Goal: Transaction & Acquisition: Purchase product/service

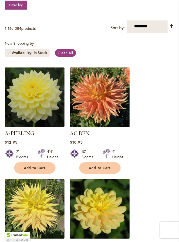
scroll to position [113, 0]
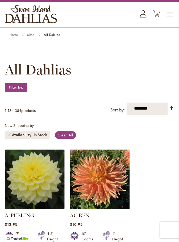
scroll to position [38, 0]
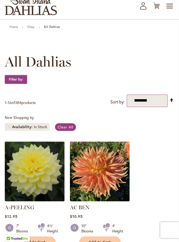
click at [161, 98] on select "**********" at bounding box center [147, 101] width 41 height 13
click at [172, 68] on h1 "All Dahlias" at bounding box center [89, 62] width 169 height 16
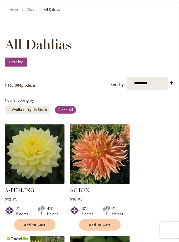
scroll to position [54, 0]
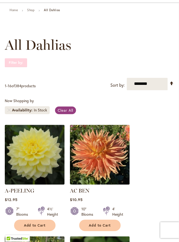
click at [21, 59] on strong "Filter by:" at bounding box center [16, 62] width 22 height 9
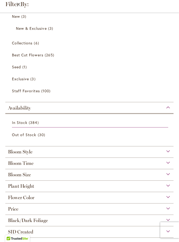
scroll to position [35, 0]
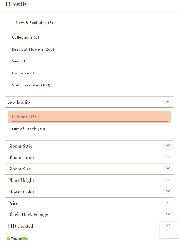
click at [42, 113] on link "In Stock 384 items" at bounding box center [90, 117] width 156 height 10
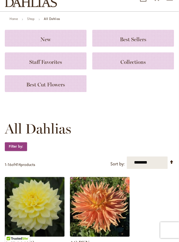
scroll to position [53, 0]
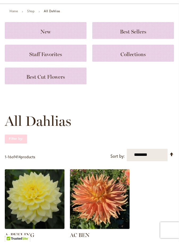
click at [23, 140] on strong "Filter by:" at bounding box center [16, 139] width 22 height 9
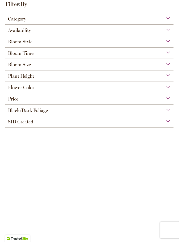
click at [169, 52] on div "Bloom Time" at bounding box center [89, 52] width 168 height 9
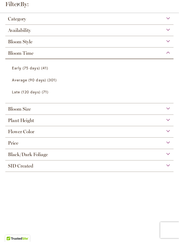
click at [173, 106] on div "Bloom Size" at bounding box center [89, 107] width 168 height 9
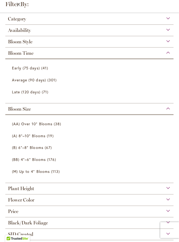
scroll to position [8, 0]
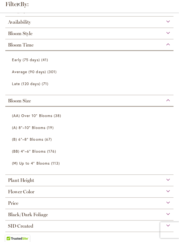
click at [172, 179] on div "Plant Height" at bounding box center [89, 179] width 168 height 9
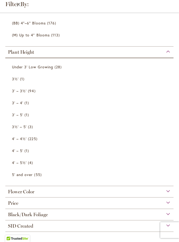
scroll to position [57, 0]
click at [171, 191] on div "Flower Color" at bounding box center [89, 190] width 168 height 9
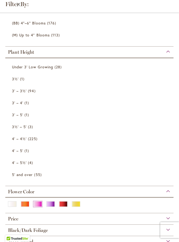
click at [40, 203] on div "Pink" at bounding box center [38, 205] width 9 height 6
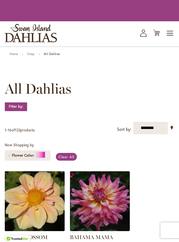
click at [26, 202] on img at bounding box center [34, 201] width 63 height 63
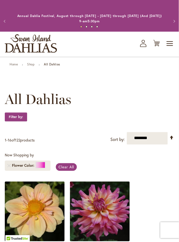
click at [21, 106] on span "All Dahlias" at bounding box center [38, 99] width 67 height 16
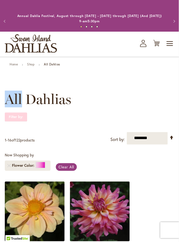
click at [19, 116] on strong "Filter by:" at bounding box center [16, 117] width 22 height 9
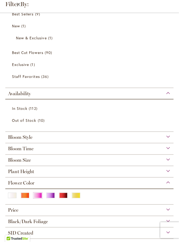
scroll to position [27, 0]
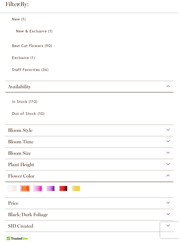
click at [25, 189] on div "Orange/Peach" at bounding box center [25, 189] width 9 height 6
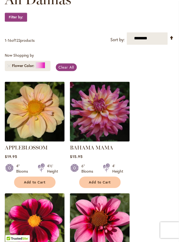
scroll to position [98, 0]
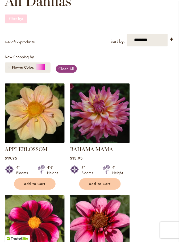
click at [20, 18] on strong "Filter by:" at bounding box center [16, 18] width 22 height 9
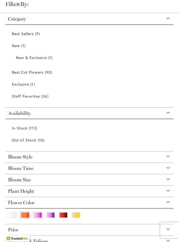
click at [28, 215] on div "Orange/Peach" at bounding box center [25, 216] width 9 height 6
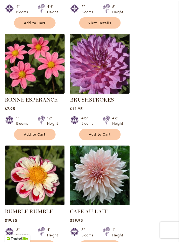
click at [44, 64] on img at bounding box center [34, 63] width 63 height 63
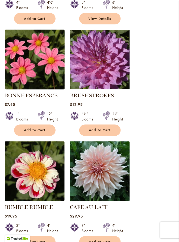
scroll to position [617, 0]
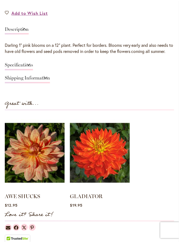
scroll to position [352, 0]
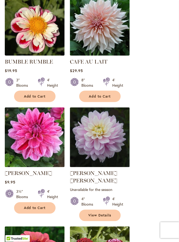
scroll to position [752, 0]
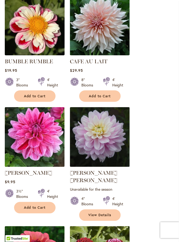
click at [47, 31] on img at bounding box center [34, 25] width 63 height 63
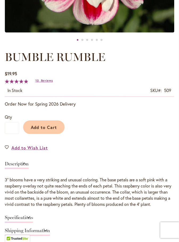
scroll to position [226, 0]
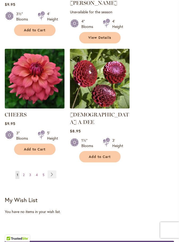
scroll to position [930, 0]
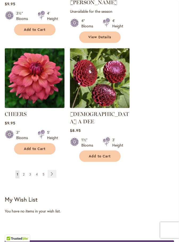
click at [24, 172] on span "2" at bounding box center [24, 174] width 2 height 4
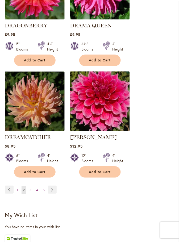
scroll to position [909, 0]
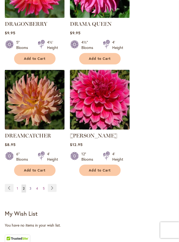
click at [32, 185] on link "Page 3" at bounding box center [30, 189] width 5 height 8
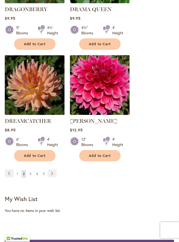
scroll to position [934, 0]
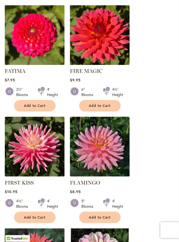
click at [149, 242] on ol "ENCHANTRESS Rating: 98% 12 Reviews $16.95 5" Blooms 4½' Height Add to Cart" at bounding box center [89, 237] width 169 height 911
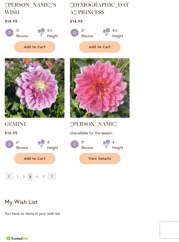
scroll to position [932, 0]
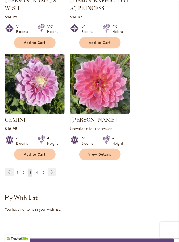
click at [37, 171] on span "4" at bounding box center [37, 173] width 2 height 4
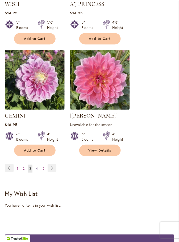
scroll to position [947, 0]
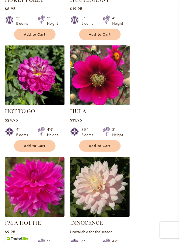
click at [118, 81] on img at bounding box center [99, 75] width 63 height 63
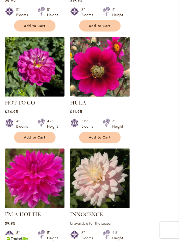
scroll to position [609, 0]
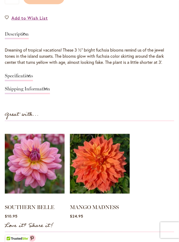
scroll to position [347, 0]
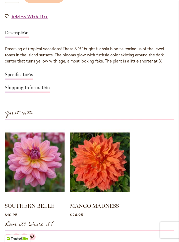
click at [164, 197] on ol "SOUTHERN BELLE Rating: 100% 9 Reviews $10.95" at bounding box center [89, 172] width 169 height 95
click at [28, 74] on link "Specifications" at bounding box center [19, 76] width 28 height 8
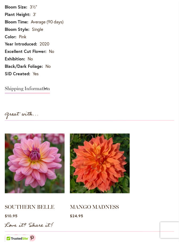
scroll to position [415, 0]
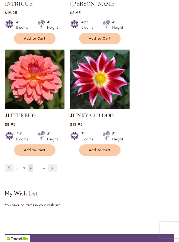
click at [37, 168] on span "5" at bounding box center [37, 169] width 2 height 4
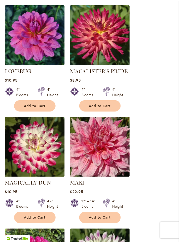
click at [154, 242] on ol "KELSEY DWARF Rating: 97% 4 Reviews $13.95 1" Blooms 12" Height Add to Cart" at bounding box center [89, 118] width 169 height 896
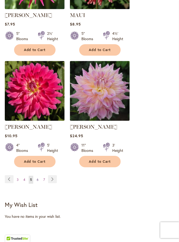
click at [38, 176] on link "Page 6" at bounding box center [37, 180] width 5 height 8
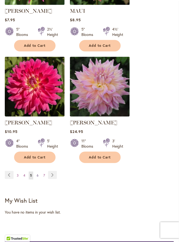
scroll to position [925, 0]
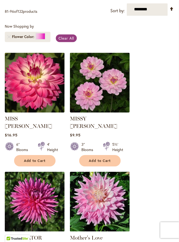
scroll to position [128, 0]
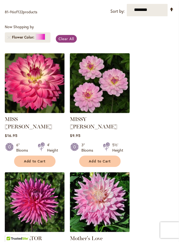
click at [114, 88] on img at bounding box center [99, 83] width 63 height 63
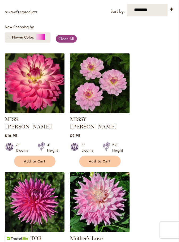
scroll to position [136, 0]
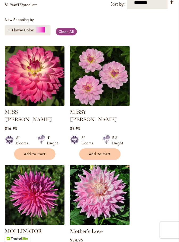
click at [105, 73] on img at bounding box center [99, 75] width 63 height 63
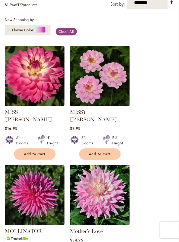
scroll to position [143, 0]
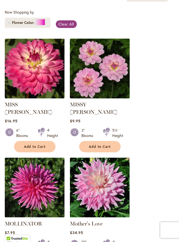
click at [93, 81] on img at bounding box center [99, 68] width 63 height 63
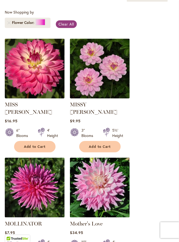
scroll to position [151, 0]
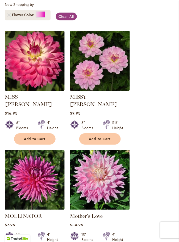
click at [106, 68] on img at bounding box center [99, 60] width 63 height 63
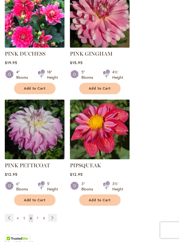
scroll to position [880, 0]
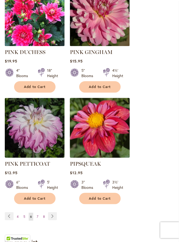
click at [114, 117] on img at bounding box center [99, 128] width 63 height 63
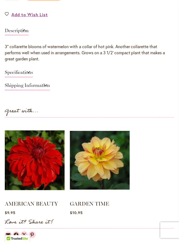
scroll to position [346, 0]
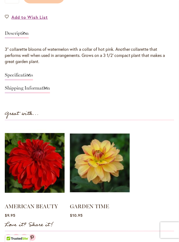
click at [30, 74] on link "Specifications" at bounding box center [19, 77] width 28 height 8
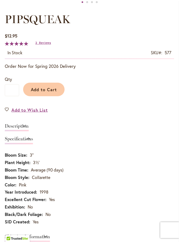
scroll to position [255, 0]
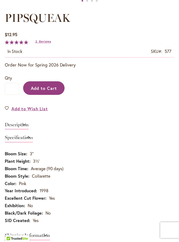
click at [50, 86] on span "Add to Cart" at bounding box center [44, 88] width 26 height 6
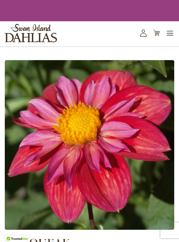
scroll to position [232, 0]
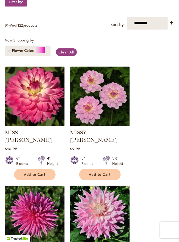
scroll to position [115, 0]
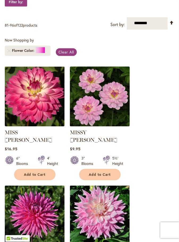
click at [107, 98] on img at bounding box center [99, 96] width 63 height 63
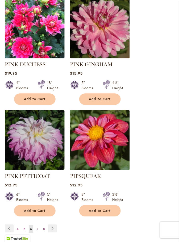
scroll to position [869, 0]
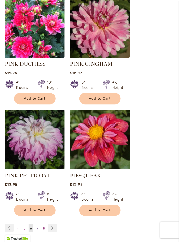
click at [37, 227] on span "7" at bounding box center [38, 229] width 2 height 4
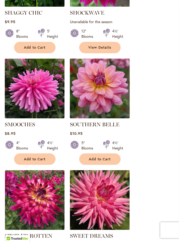
click at [110, 102] on img at bounding box center [99, 88] width 63 height 63
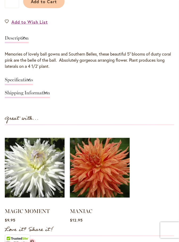
scroll to position [343, 0]
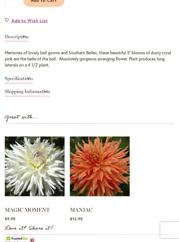
click at [36, 77] on div "Specifications" at bounding box center [89, 80] width 169 height 13
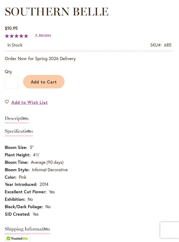
scroll to position [261, 0]
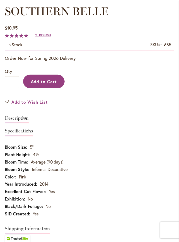
click at [54, 83] on span "Add to Cart" at bounding box center [44, 82] width 26 height 6
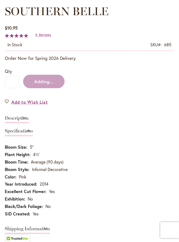
scroll to position [276, 0]
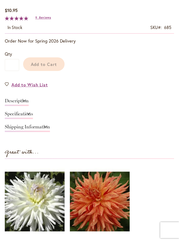
scroll to position [249, 0]
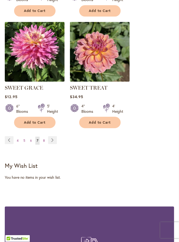
scroll to position [945, 0]
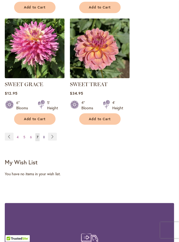
click at [44, 136] on span "8" at bounding box center [44, 137] width 2 height 4
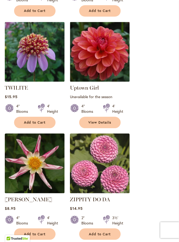
scroll to position [374, 0]
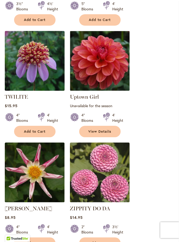
click at [34, 70] on img at bounding box center [34, 61] width 63 height 63
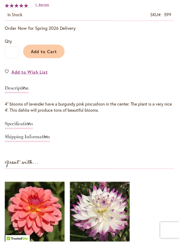
scroll to position [292, 0]
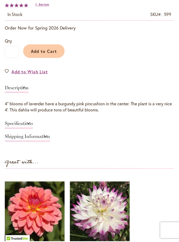
click at [33, 124] on link "Specifications" at bounding box center [19, 125] width 28 height 8
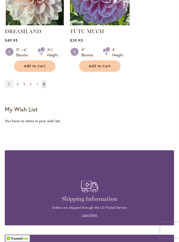
scroll to position [664, 0]
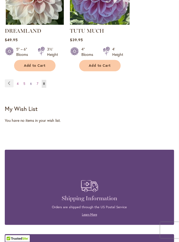
click at [31, 83] on span "6" at bounding box center [31, 84] width 2 height 4
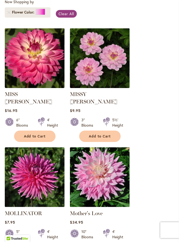
scroll to position [151, 0]
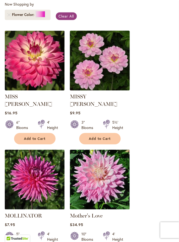
click at [119, 62] on img at bounding box center [99, 60] width 63 height 63
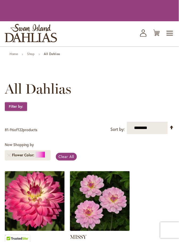
click at [26, 97] on span "All Dahlias" at bounding box center [38, 89] width 67 height 16
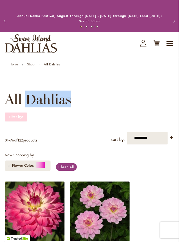
click at [20, 115] on strong "Filter by:" at bounding box center [16, 117] width 22 height 9
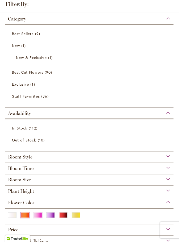
click at [27, 214] on div "Orange/Peach" at bounding box center [25, 216] width 9 height 6
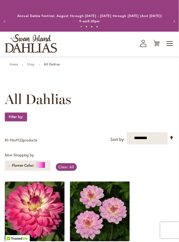
click at [23, 106] on span "All Dahlias" at bounding box center [38, 99] width 67 height 16
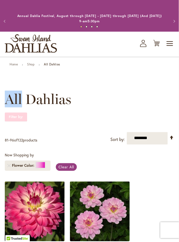
click at [24, 116] on strong "Filter by:" at bounding box center [16, 117] width 22 height 9
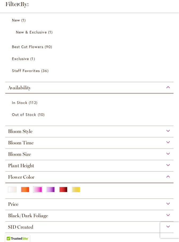
scroll to position [27, 0]
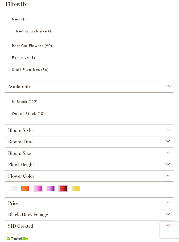
click at [64, 189] on div "Red" at bounding box center [63, 189] width 9 height 6
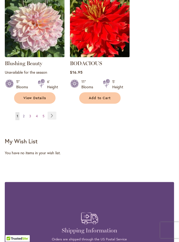
click at [25, 112] on link "Page 2" at bounding box center [24, 116] width 4 height 8
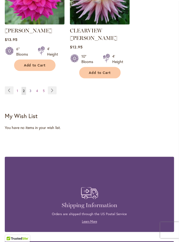
click at [31, 87] on link "Page 3" at bounding box center [30, 91] width 5 height 8
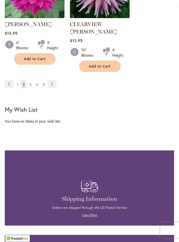
scroll to position [1036, 0]
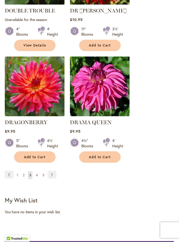
scroll to position [915, 0]
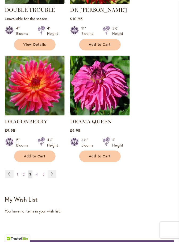
click at [38, 171] on link "Page 4" at bounding box center [37, 175] width 5 height 8
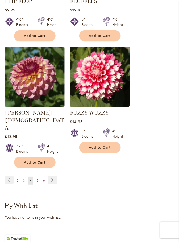
scroll to position [917, 0]
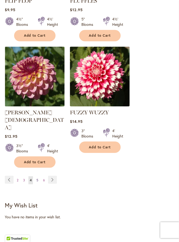
click at [37, 178] on span "5" at bounding box center [37, 180] width 2 height 4
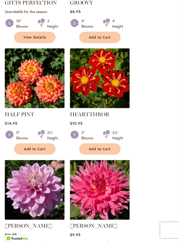
scroll to position [476, 0]
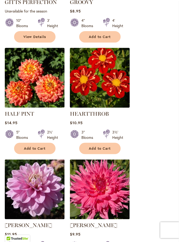
click at [120, 78] on img at bounding box center [99, 77] width 63 height 63
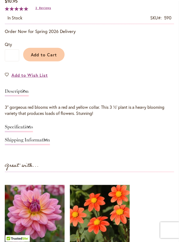
scroll to position [289, 0]
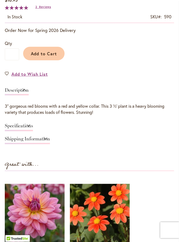
click at [33, 128] on link "Specifications" at bounding box center [19, 128] width 28 height 8
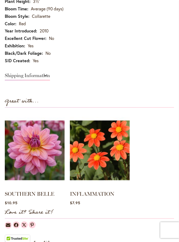
scroll to position [430, 0]
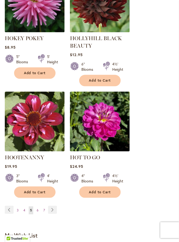
scroll to position [887, 0]
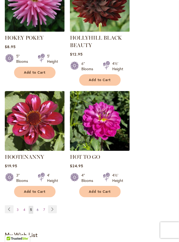
click at [37, 208] on span "6" at bounding box center [38, 210] width 2 height 4
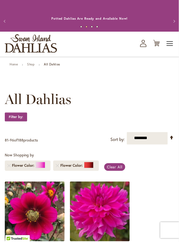
click at [170, 40] on span "Toggle Nav" at bounding box center [170, 43] width 8 height 11
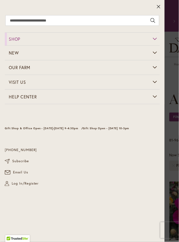
click at [159, 38] on link "Shop" at bounding box center [82, 39] width 155 height 13
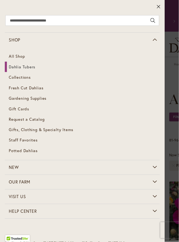
click at [38, 66] on link "Dahlia Tubers" at bounding box center [82, 67] width 155 height 11
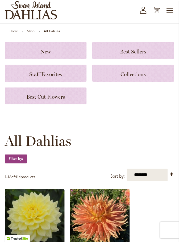
scroll to position [40, 0]
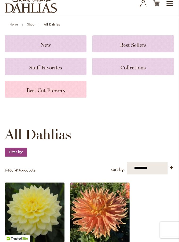
click at [67, 93] on div "Best Cut Flowers" at bounding box center [46, 89] width 82 height 17
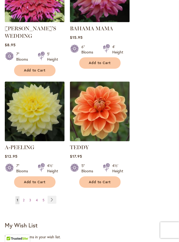
scroll to position [864, 0]
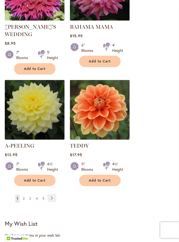
click at [24, 197] on span "2" at bounding box center [24, 199] width 2 height 4
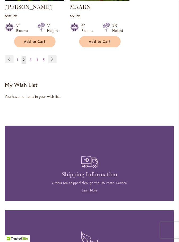
scroll to position [997, 0]
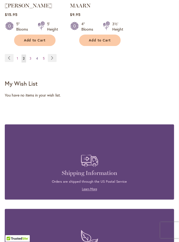
click at [35, 58] on link "Page 4" at bounding box center [37, 59] width 5 height 8
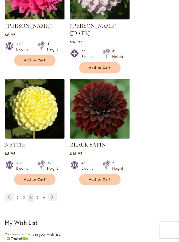
scroll to position [881, 0]
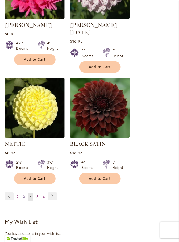
click at [24, 195] on span "3" at bounding box center [24, 197] width 2 height 4
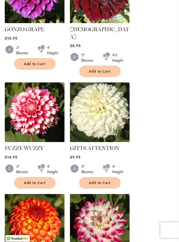
scroll to position [528, 0]
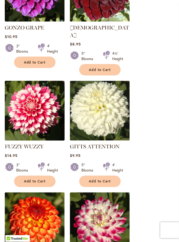
click at [45, 109] on img at bounding box center [34, 110] width 63 height 63
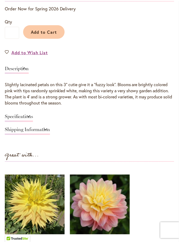
scroll to position [311, 0]
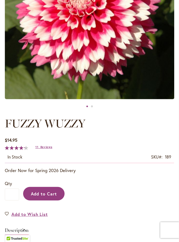
click at [58, 191] on button "Add to Cart" at bounding box center [43, 194] width 41 height 14
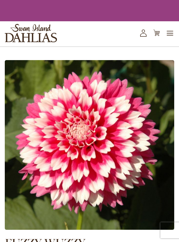
scroll to position [143, 0]
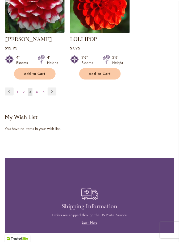
scroll to position [980, 0]
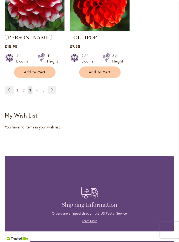
click at [38, 86] on link "Page 4" at bounding box center [37, 90] width 5 height 8
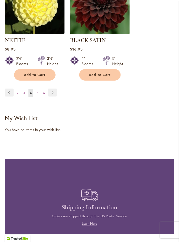
scroll to position [987, 0]
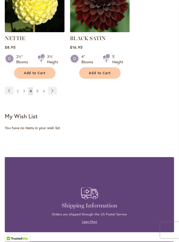
click at [39, 87] on link "Page 5" at bounding box center [37, 91] width 5 height 8
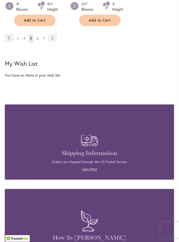
click at [37, 38] on span "6" at bounding box center [38, 38] width 2 height 4
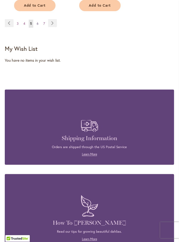
scroll to position [1031, 0]
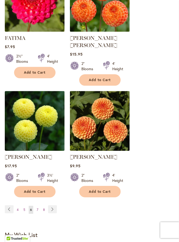
scroll to position [876, 0]
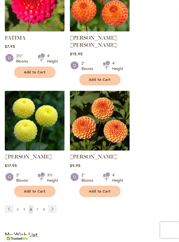
click at [37, 208] on span "7" at bounding box center [38, 210] width 2 height 4
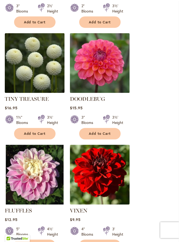
scroll to position [574, 0]
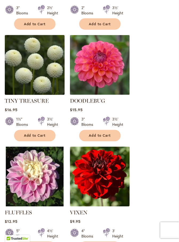
click at [41, 62] on img at bounding box center [34, 65] width 63 height 63
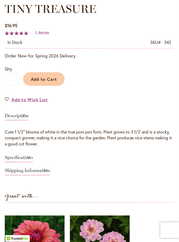
scroll to position [256, 0]
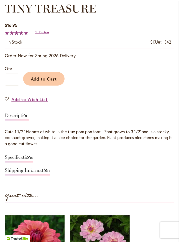
click at [32, 160] on link "Specifications" at bounding box center [19, 159] width 28 height 8
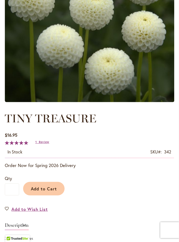
scroll to position [148, 0]
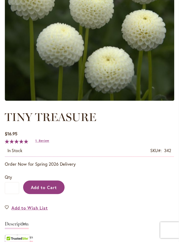
click at [54, 189] on span "Add to Cart" at bounding box center [44, 188] width 26 height 6
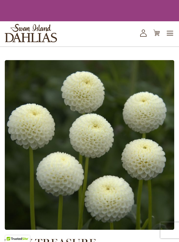
scroll to position [141, 0]
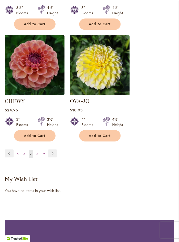
scroll to position [911, 0]
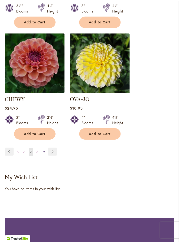
click at [42, 148] on link "Page 9" at bounding box center [44, 152] width 5 height 8
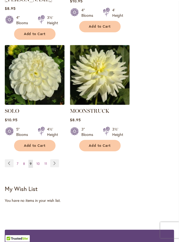
scroll to position [907, 0]
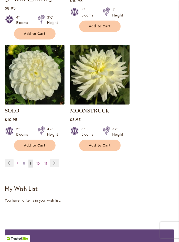
click at [24, 162] on span "8" at bounding box center [24, 164] width 2 height 4
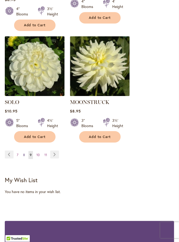
scroll to position [932, 0]
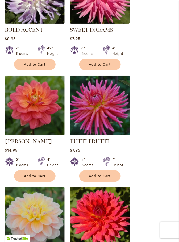
scroll to position [520, 0]
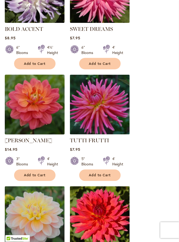
click at [39, 111] on img at bounding box center [34, 104] width 63 height 63
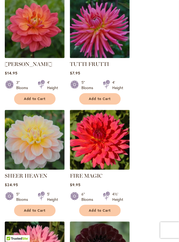
scroll to position [596, 0]
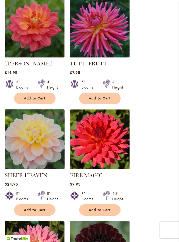
click at [54, 150] on img at bounding box center [34, 139] width 63 height 63
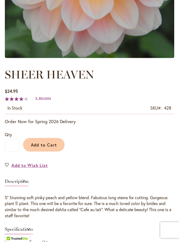
scroll to position [191, 0]
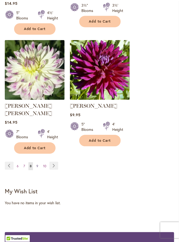
click at [38, 163] on link "Page 9" at bounding box center [37, 167] width 5 height 8
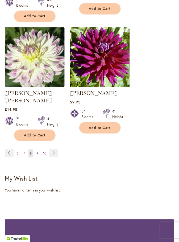
scroll to position [922, 0]
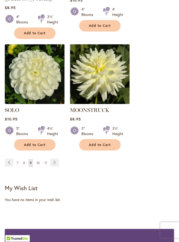
click at [39, 161] on span "10" at bounding box center [37, 163] width 3 height 4
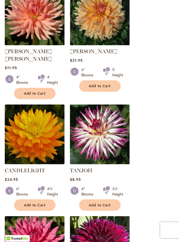
scroll to position [164, 0]
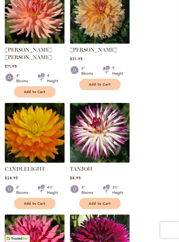
click at [47, 140] on img at bounding box center [34, 132] width 63 height 63
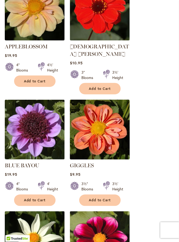
click at [107, 128] on img at bounding box center [99, 129] width 63 height 63
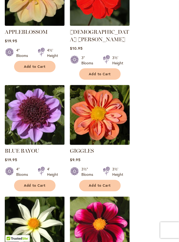
scroll to position [535, 0]
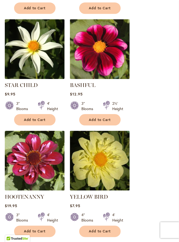
scroll to position [702, 0]
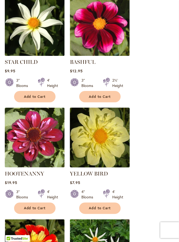
click at [113, 142] on img at bounding box center [99, 137] width 63 height 63
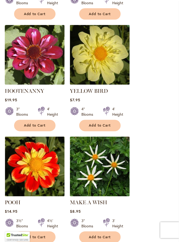
scroll to position [815, 0]
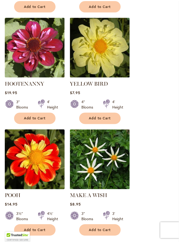
click at [46, 154] on img at bounding box center [34, 159] width 63 height 63
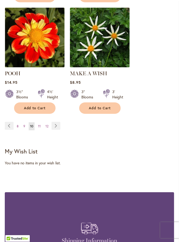
scroll to position [945, 0]
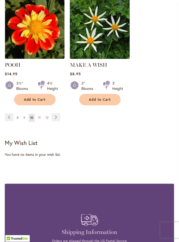
click at [115, 31] on img at bounding box center [99, 28] width 63 height 63
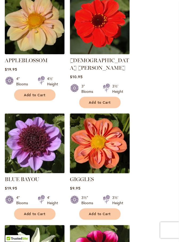
click at [111, 139] on img at bounding box center [99, 143] width 63 height 63
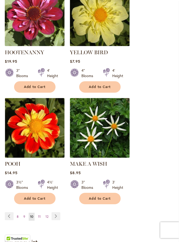
scroll to position [847, 0]
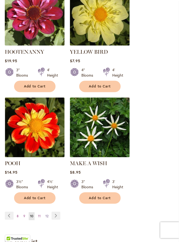
click at [48, 214] on span "12" at bounding box center [46, 216] width 3 height 4
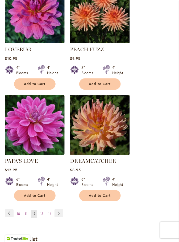
scroll to position [850, 0]
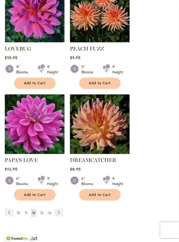
click at [27, 209] on link "Page 11" at bounding box center [25, 213] width 5 height 8
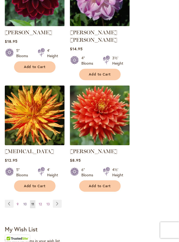
click at [27, 201] on link "Page 10" at bounding box center [25, 205] width 6 height 8
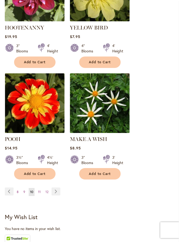
scroll to position [879, 0]
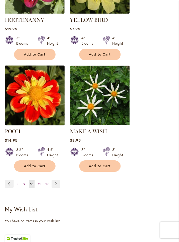
click at [45, 90] on img at bounding box center [34, 95] width 63 height 63
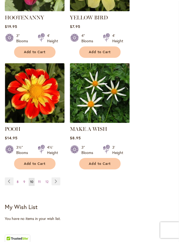
scroll to position [889, 0]
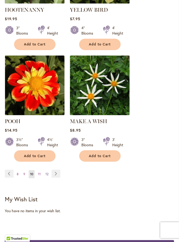
click at [47, 172] on span "12" at bounding box center [46, 174] width 3 height 4
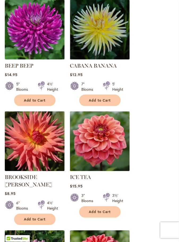
scroll to position [274, 0]
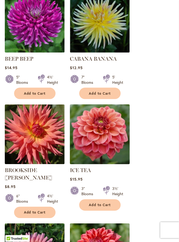
click at [106, 135] on img at bounding box center [99, 134] width 63 height 63
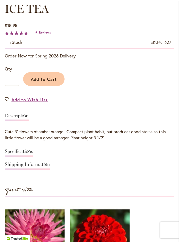
scroll to position [279, 0]
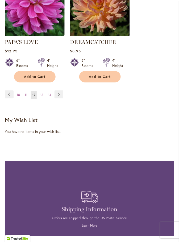
scroll to position [969, 0]
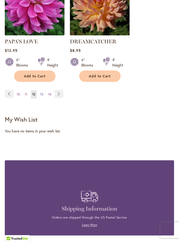
click at [42, 92] on span "13" at bounding box center [41, 94] width 3 height 4
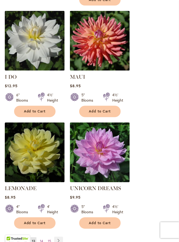
scroll to position [830, 0]
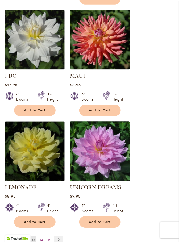
click at [112, 138] on img at bounding box center [99, 151] width 63 height 63
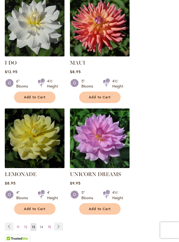
click at [44, 223] on link "Page 14" at bounding box center [42, 227] width 6 height 8
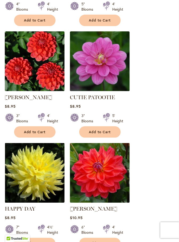
scroll to position [228, 0]
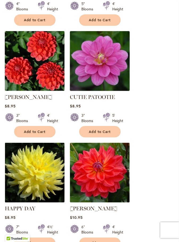
click at [116, 78] on img at bounding box center [99, 61] width 63 height 63
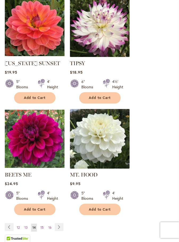
scroll to position [828, 0]
click at [44, 224] on link "Page 15" at bounding box center [42, 228] width 6 height 8
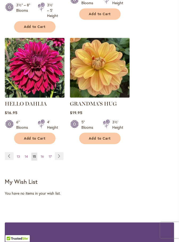
scroll to position [925, 0]
click at [48, 153] on link "Page 17" at bounding box center [50, 157] width 6 height 8
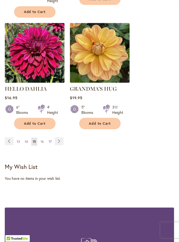
scroll to position [950, 0]
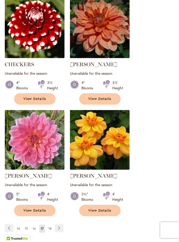
scroll to position [828, 0]
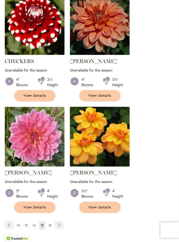
click at [116, 148] on img at bounding box center [99, 136] width 63 height 63
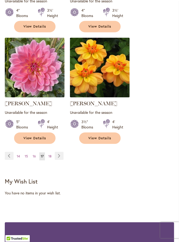
scroll to position [899, 0]
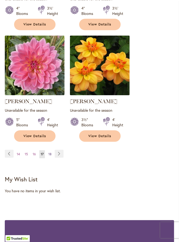
click at [50, 156] on span "18" at bounding box center [49, 154] width 3 height 4
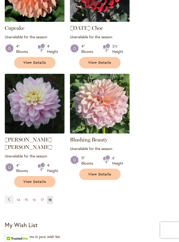
scroll to position [649, 0]
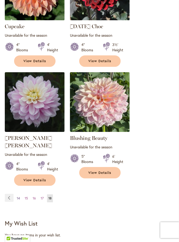
click at [21, 195] on link "Page 14" at bounding box center [18, 199] width 6 height 8
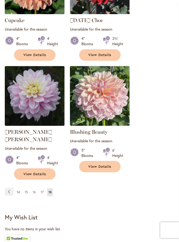
scroll to position [663, 0]
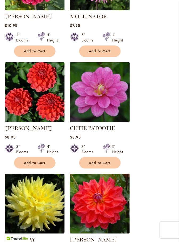
click at [112, 111] on img at bounding box center [99, 92] width 63 height 63
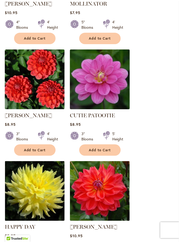
scroll to position [222, 0]
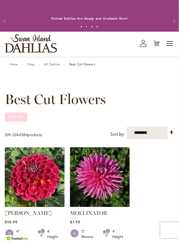
click at [23, 115] on strong "Filter by:" at bounding box center [16, 117] width 22 height 9
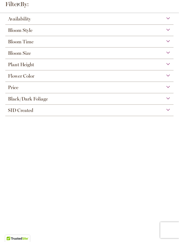
click at [169, 74] on div "Flower Color" at bounding box center [89, 74] width 168 height 9
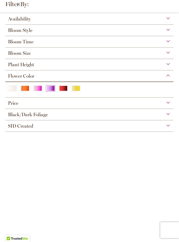
click at [50, 90] on div "Purple" at bounding box center [50, 89] width 9 height 6
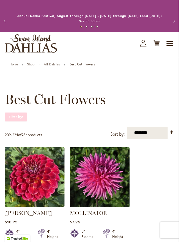
click at [24, 116] on strong "Filter by:" at bounding box center [16, 117] width 22 height 9
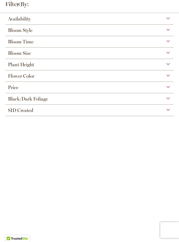
click at [56, 87] on div "Price" at bounding box center [89, 86] width 168 height 9
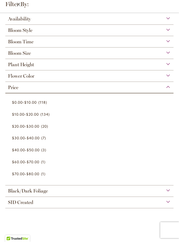
click at [68, 30] on div "Bloom Style" at bounding box center [89, 29] width 168 height 9
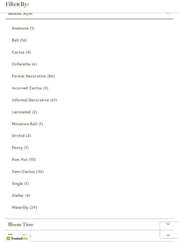
scroll to position [17, 0]
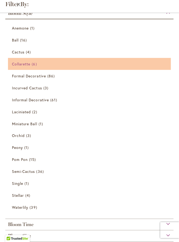
click at [35, 65] on span "6 items" at bounding box center [35, 64] width 6 height 6
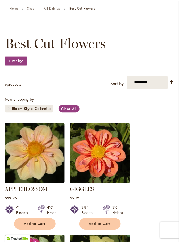
scroll to position [57, 0]
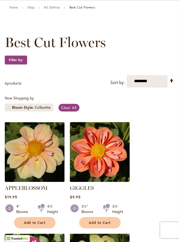
click at [110, 153] on img at bounding box center [99, 152] width 63 height 63
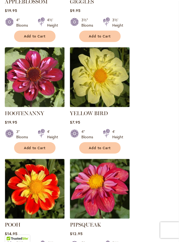
scroll to position [243, 0]
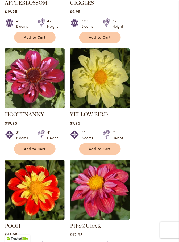
click at [44, 84] on img at bounding box center [34, 78] width 63 height 63
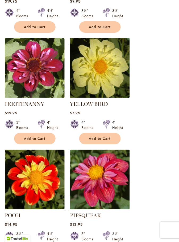
click at [116, 103] on strong "YELLOW BIRD" at bounding box center [100, 103] width 60 height 7
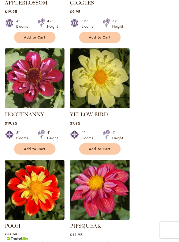
scroll to position [250, 0]
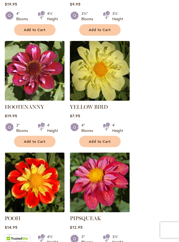
click at [115, 78] on img at bounding box center [99, 70] width 63 height 63
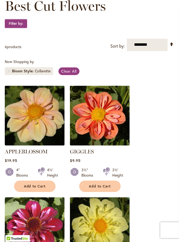
scroll to position [95, 0]
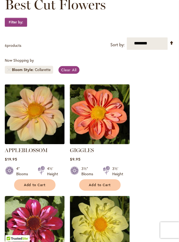
click at [114, 124] on img at bounding box center [99, 114] width 63 height 63
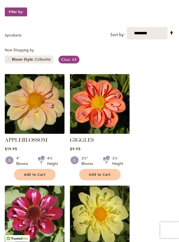
scroll to position [105, 0]
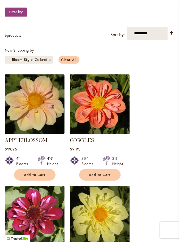
click at [74, 59] on span "Clear All" at bounding box center [69, 59] width 16 height 5
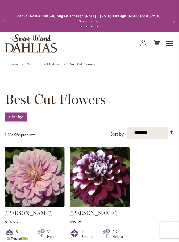
click at [171, 40] on span "Toggle Nav" at bounding box center [170, 43] width 8 height 11
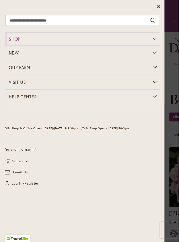
click at [158, 35] on link "Shop" at bounding box center [82, 39] width 155 height 13
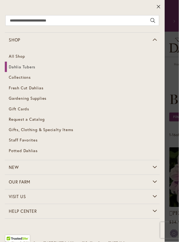
click at [36, 66] on link "Dahlia Tubers" at bounding box center [82, 67] width 155 height 11
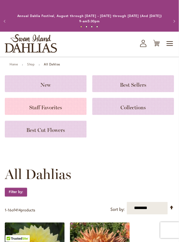
click at [63, 106] on h3 "Staff Favorites" at bounding box center [45, 106] width 69 height 6
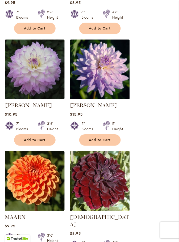
scroll to position [675, 0]
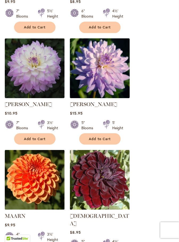
click at [118, 87] on img at bounding box center [99, 68] width 63 height 63
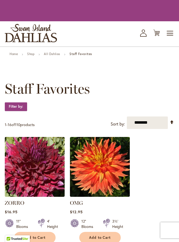
scroll to position [678, 0]
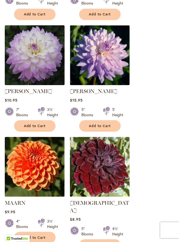
click at [42, 49] on img at bounding box center [34, 55] width 63 height 63
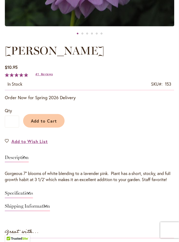
scroll to position [222, 0]
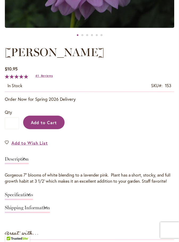
click at [53, 123] on span "Add to Cart" at bounding box center [44, 123] width 26 height 6
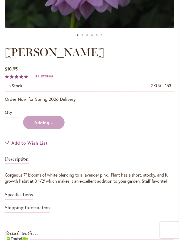
scroll to position [235, 0]
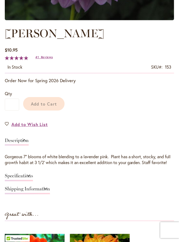
scroll to position [240, 0]
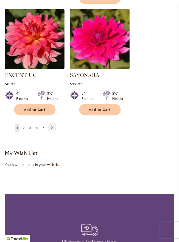
scroll to position [935, 0]
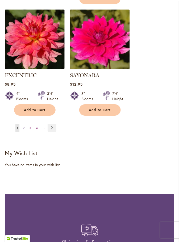
click at [25, 124] on link "Page 2" at bounding box center [24, 128] width 4 height 8
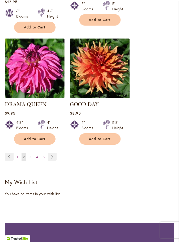
click at [31, 155] on span "3" at bounding box center [31, 157] width 2 height 4
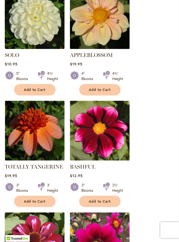
scroll to position [160, 0]
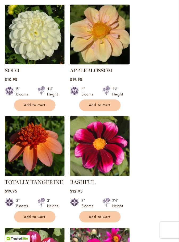
click at [119, 52] on img at bounding box center [99, 34] width 63 height 63
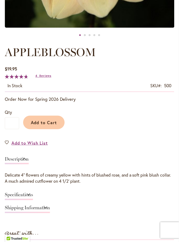
scroll to position [222, 0]
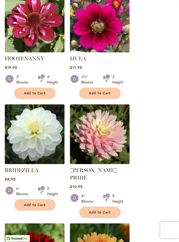
scroll to position [379, 0]
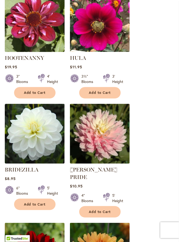
click at [44, 31] on img at bounding box center [34, 22] width 63 height 63
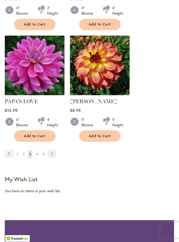
scroll to position [910, 0]
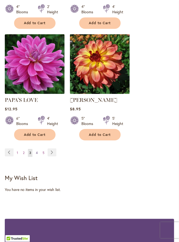
click at [36, 151] on span "4" at bounding box center [37, 153] width 2 height 4
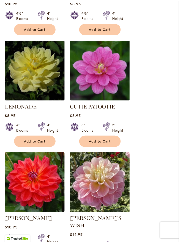
scroll to position [220, 0]
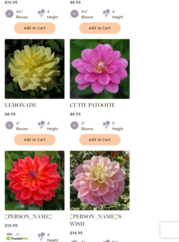
click at [109, 77] on img at bounding box center [99, 69] width 63 height 63
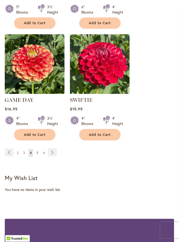
click at [38, 151] on span "5" at bounding box center [37, 153] width 2 height 4
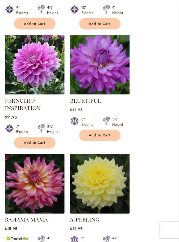
scroll to position [790, 0]
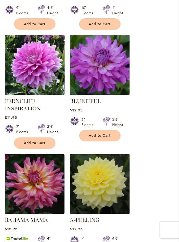
click at [44, 64] on img at bounding box center [34, 65] width 63 height 63
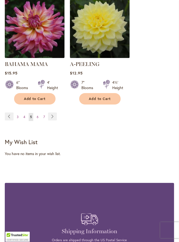
scroll to position [954, 0]
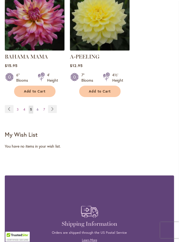
click at [38, 106] on link "Page 6" at bounding box center [37, 110] width 5 height 8
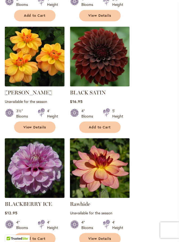
scroll to position [467, 0]
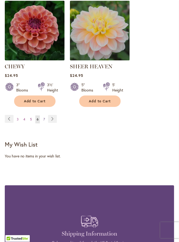
click at [45, 115] on link "Page 7" at bounding box center [44, 119] width 4 height 8
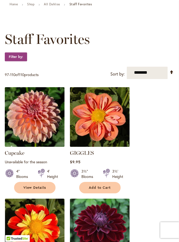
scroll to position [61, 0]
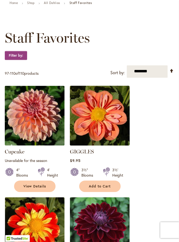
click at [113, 124] on img at bounding box center [99, 115] width 63 height 63
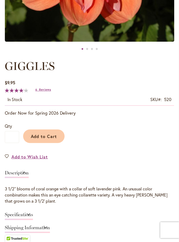
scroll to position [207, 0]
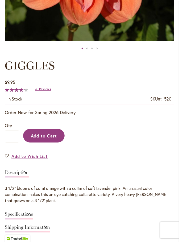
click at [53, 133] on span "Add to Cart" at bounding box center [44, 136] width 26 height 6
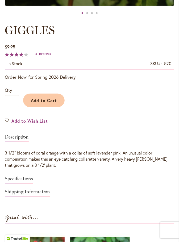
scroll to position [243, 0]
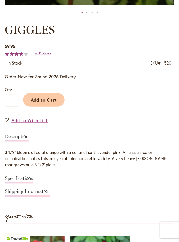
click at [33, 176] on link "Specifications" at bounding box center [19, 180] width 28 height 8
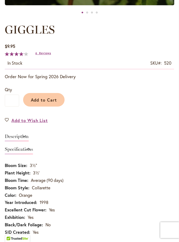
scroll to position [256, 0]
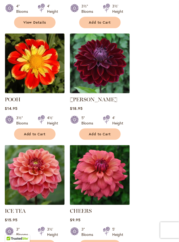
scroll to position [228, 0]
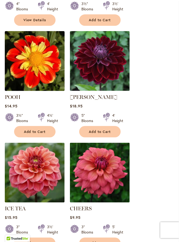
click at [44, 77] on img at bounding box center [34, 61] width 63 height 63
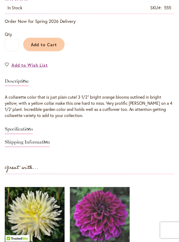
scroll to position [300, 0]
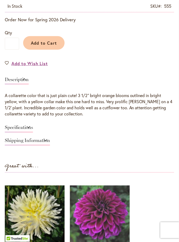
click at [32, 128] on link "Specifications" at bounding box center [19, 129] width 28 height 8
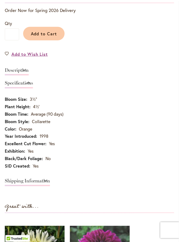
scroll to position [313, 0]
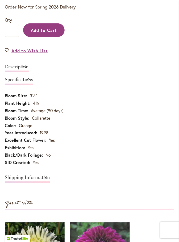
click at [51, 29] on span "Add to Cart" at bounding box center [44, 30] width 26 height 6
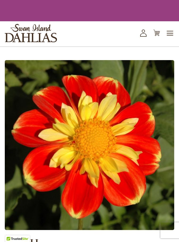
scroll to position [284, 0]
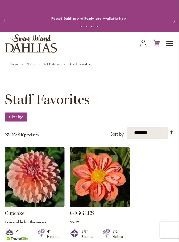
click at [159, 44] on icon at bounding box center [156, 43] width 7 height 6
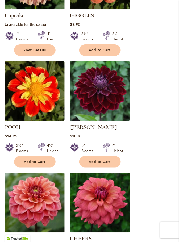
scroll to position [203, 0]
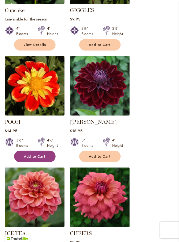
click at [40, 154] on span "Add to Cart" at bounding box center [35, 156] width 22 height 5
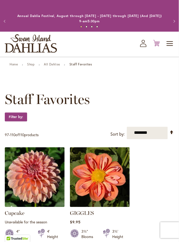
click at [159, 40] on icon "Cart .cls-1 { fill: #231f20; }" at bounding box center [156, 43] width 7 height 7
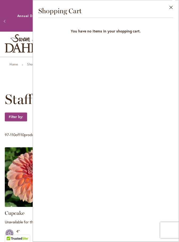
click at [23, 23] on p "Annual Dahlia Festival, August through [DATE] - [DATE] through [DATE] (And [DAT…" at bounding box center [89, 18] width 147 height 11
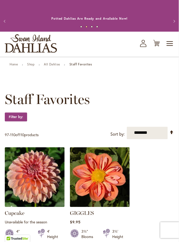
click at [143, 45] on icon "My Account" at bounding box center [143, 43] width 6 height 7
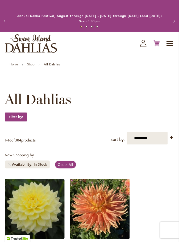
click at [159, 45] on icon "Cart .cls-1 { fill: #231f20; }" at bounding box center [156, 43] width 7 height 7
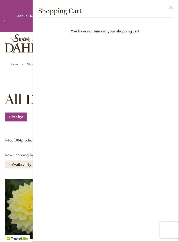
click at [173, 7] on button "Close" at bounding box center [171, 8] width 15 height 17
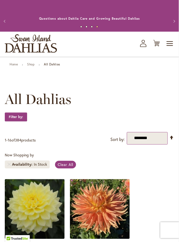
click at [155, 138] on select "**********" at bounding box center [147, 138] width 41 height 13
click at [98, 110] on div "All Dahlias Filter by: Filter By: Category Best Sellers 29 items New 3 items 3 …" at bounding box center [89, 111] width 169 height 41
click at [174, 43] on span "Toggle Nav" at bounding box center [170, 43] width 8 height 11
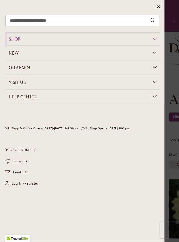
click at [158, 40] on link "Shop" at bounding box center [82, 39] width 155 height 13
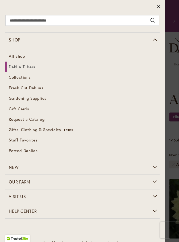
click at [41, 68] on link "Dahlia Tubers" at bounding box center [82, 67] width 155 height 11
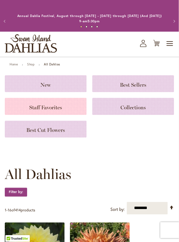
click at [62, 106] on span "Staff Favorites" at bounding box center [46, 107] width 33 height 6
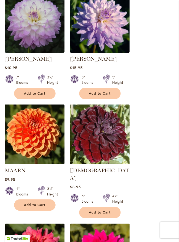
scroll to position [717, 0]
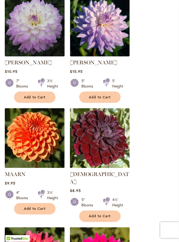
click at [46, 36] on img at bounding box center [34, 26] width 63 height 63
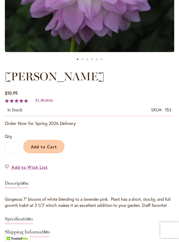
scroll to position [197, 0]
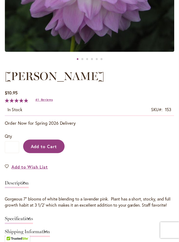
click at [53, 144] on span "Add to Cart" at bounding box center [44, 147] width 26 height 6
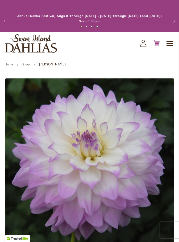
click at [158, 44] on icon "Cart .cls-1 { fill: #231f20; }" at bounding box center [156, 43] width 7 height 7
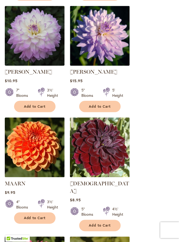
scroll to position [715, 0]
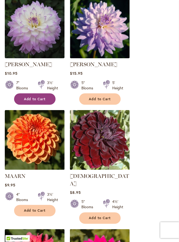
click at [40, 95] on button "Add to Cart" at bounding box center [34, 98] width 41 height 11
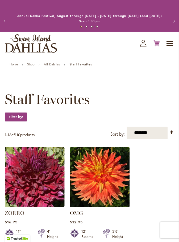
click at [157, 44] on icon "Cart .cls-1 { fill: #231f20; }" at bounding box center [156, 43] width 7 height 7
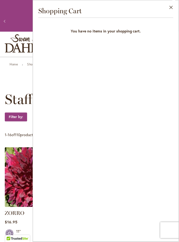
click at [73, 9] on span "Shopping Cart" at bounding box center [59, 11] width 43 height 9
click at [171, 8] on button "Close" at bounding box center [171, 8] width 15 height 17
